Goal: Find specific page/section: Find specific page/section

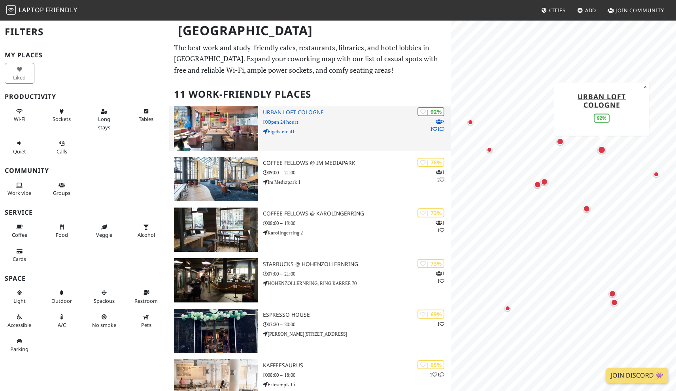
click at [221, 129] on img at bounding box center [216, 128] width 85 height 44
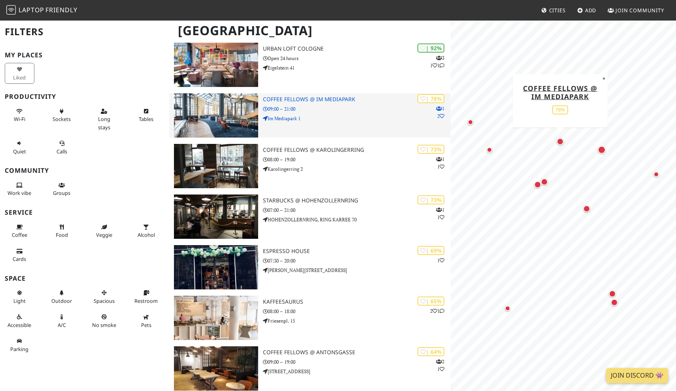
scroll to position [66, 0]
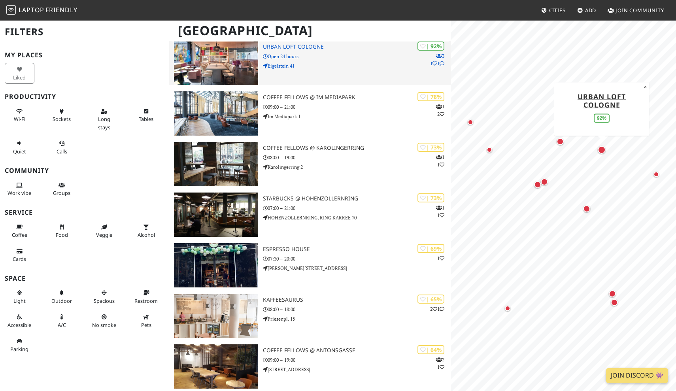
click at [226, 70] on img at bounding box center [216, 63] width 85 height 44
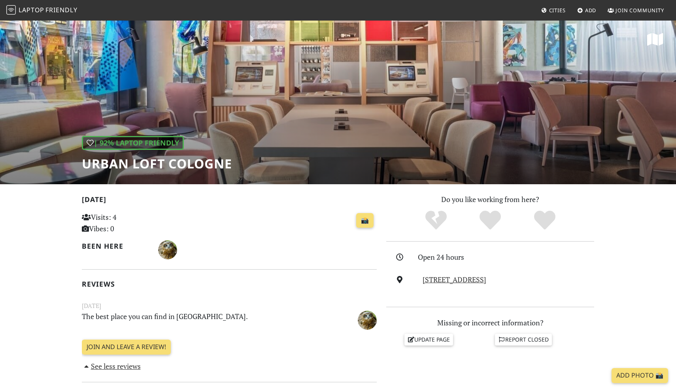
click at [352, 96] on div "| 92% Laptop Friendly URBAN LOFT Cologne" at bounding box center [338, 102] width 676 height 164
click at [349, 102] on div "| 92% Laptop Friendly URBAN LOFT Cologne" at bounding box center [338, 102] width 676 height 164
click at [155, 165] on h1 "URBAN LOFT Cologne" at bounding box center [157, 163] width 150 height 15
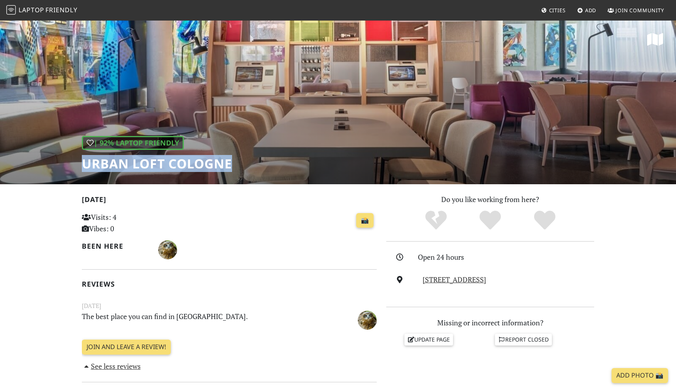
copy div "URBAN LOFT Cologne"
